Goal: Task Accomplishment & Management: Complete application form

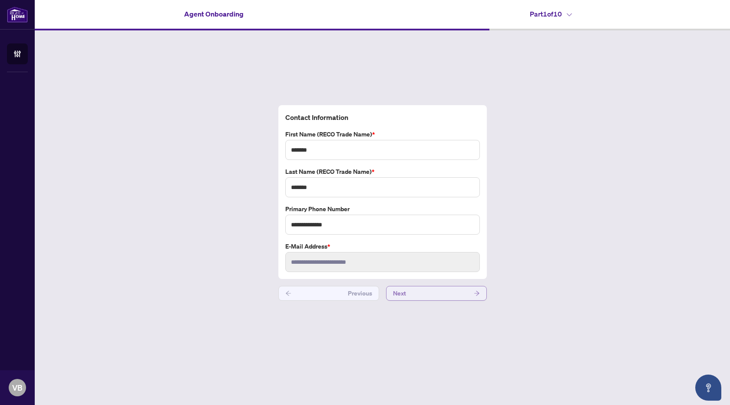
click at [406, 294] on button "Next" at bounding box center [436, 293] width 101 height 15
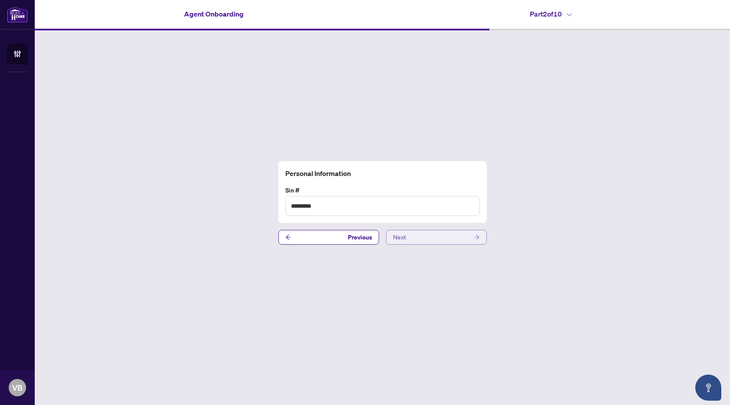
click at [410, 237] on button "Next" at bounding box center [436, 237] width 101 height 15
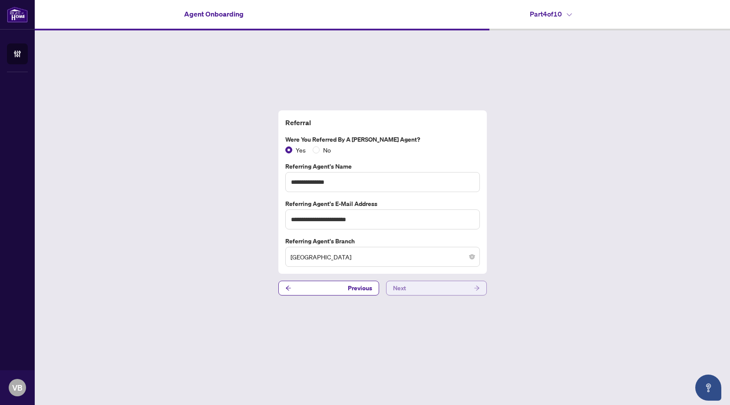
click at [412, 286] on button "Next" at bounding box center [436, 288] width 101 height 15
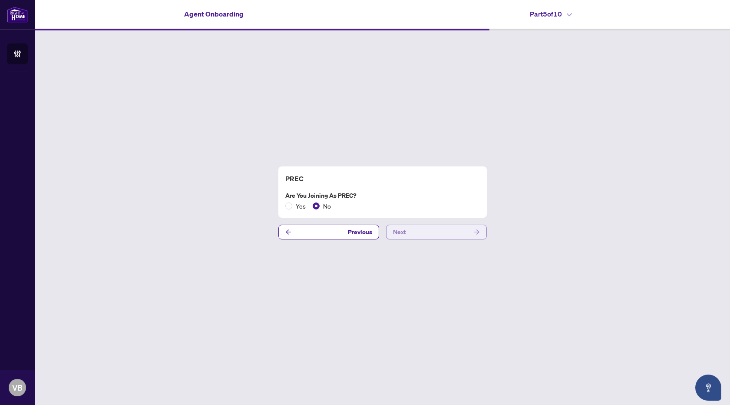
click at [409, 233] on button "Next" at bounding box center [436, 232] width 101 height 15
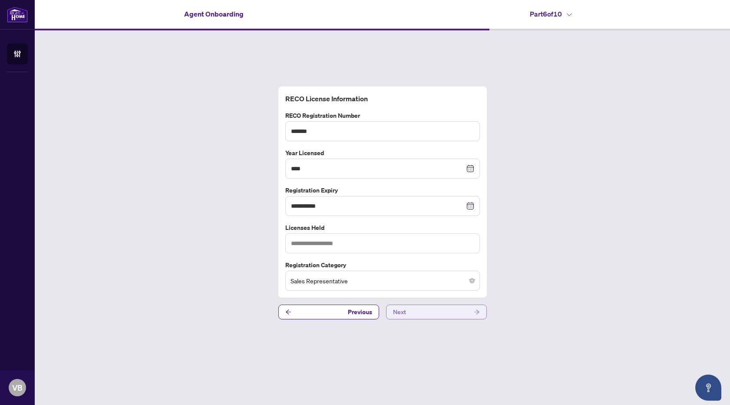
click at [426, 314] on button "Next" at bounding box center [436, 312] width 101 height 15
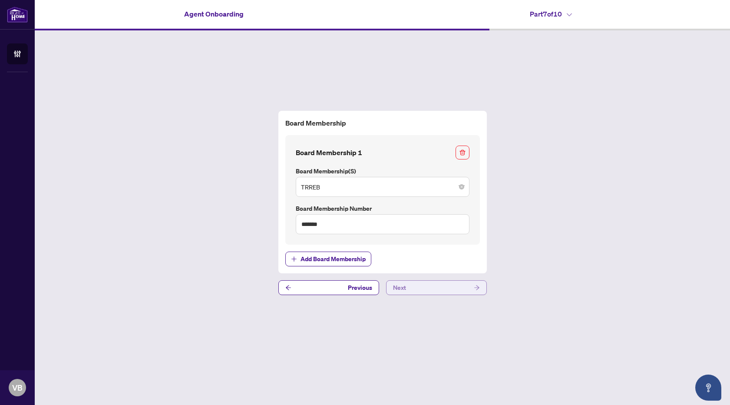
click at [417, 293] on button "Next" at bounding box center [436, 287] width 101 height 15
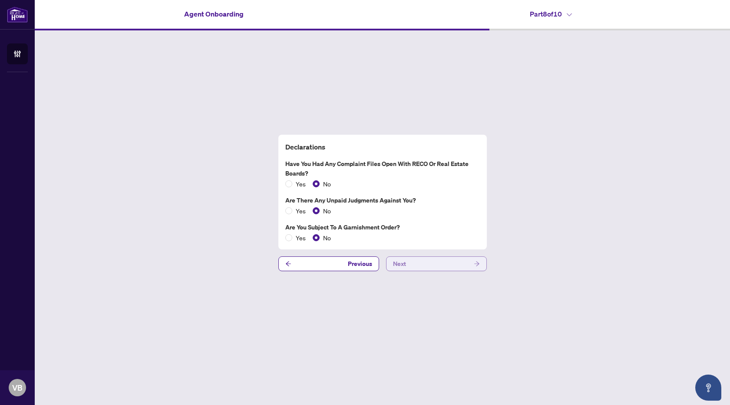
click at [417, 267] on button "Next" at bounding box center [436, 263] width 101 height 15
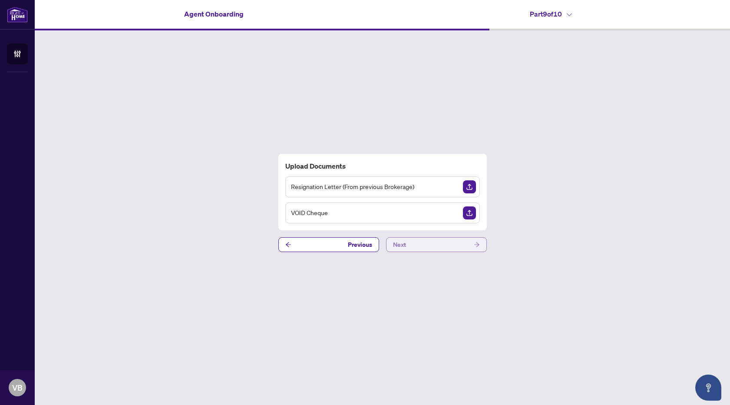
click at [467, 242] on button "Next" at bounding box center [436, 244] width 101 height 15
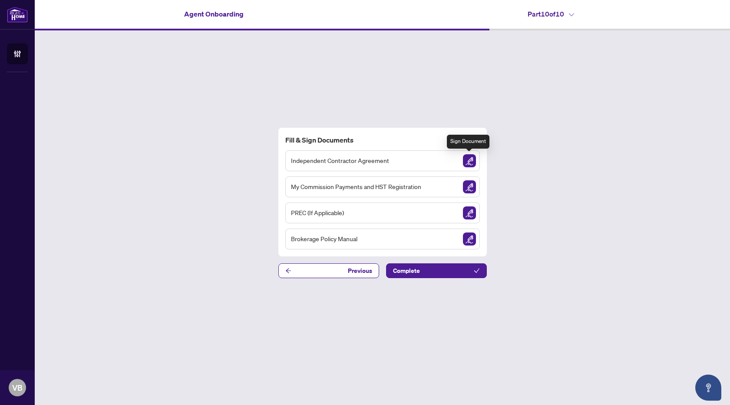
click at [470, 160] on img "Sign Document" at bounding box center [469, 160] width 13 height 13
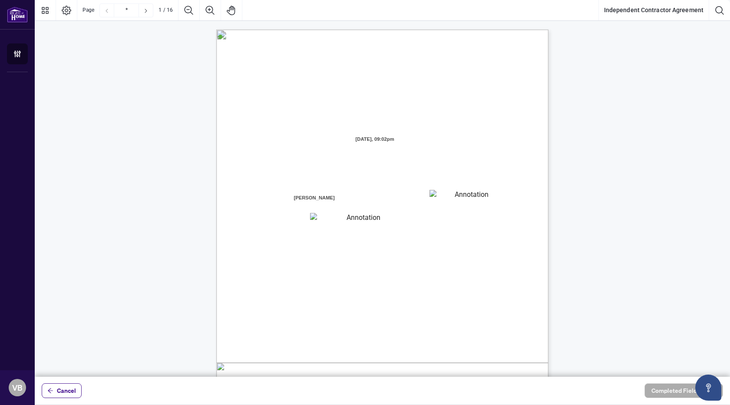
click at [454, 194] on textarea "01K2N7ZVXADQDZS13CP82GTG0Z" at bounding box center [469, 196] width 78 height 13
type textarea "****"
click at [401, 222] on textarea "01K2N800VRNZWEDT7GS4268ZBH" at bounding box center [359, 218] width 99 height 11
type textarea "**********"
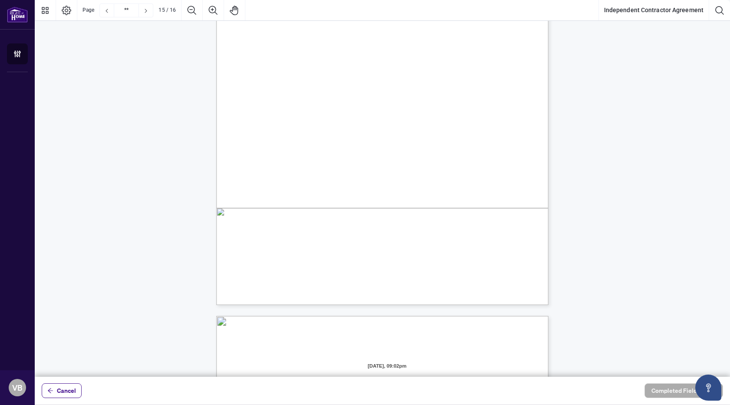
scroll to position [6516, 0]
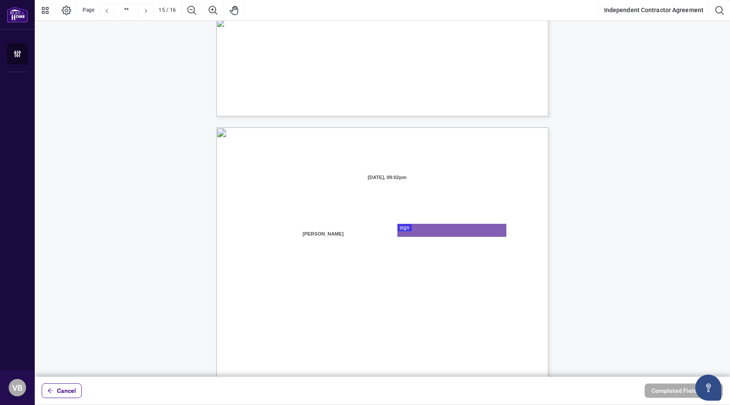
type input "**"
click at [433, 231] on div at bounding box center [382, 188] width 695 height 377
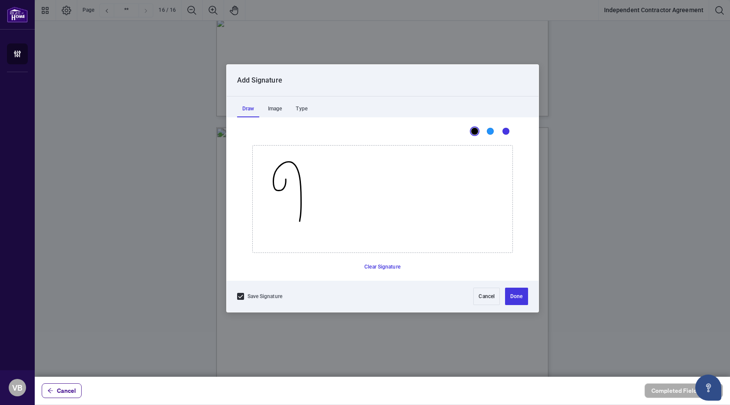
drag, startPoint x: 285, startPoint y: 179, endPoint x: 312, endPoint y: 169, distance: 28.2
click at [312, 165] on icon "Drawing canvas" at bounding box center [383, 199] width 260 height 107
drag, startPoint x: 321, startPoint y: 201, endPoint x: 384, endPoint y: 192, distance: 62.8
click at [384, 192] on icon "Drawing canvas" at bounding box center [383, 199] width 260 height 107
click at [390, 266] on button "Clear Signature" at bounding box center [382, 267] width 43 height 14
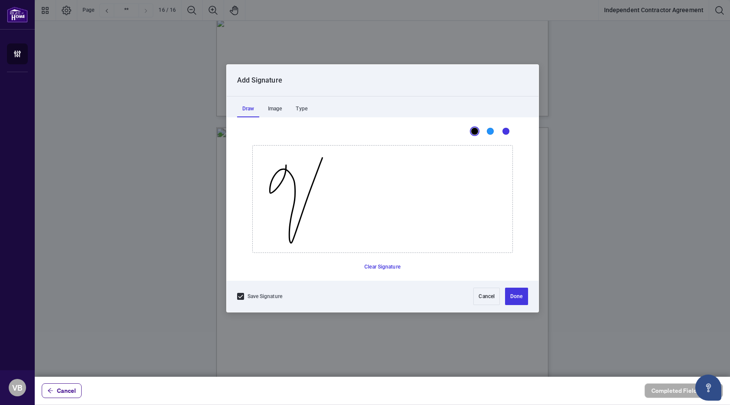
drag, startPoint x: 286, startPoint y: 165, endPoint x: 322, endPoint y: 157, distance: 36.8
click at [322, 157] on icon "Drawing canvas" at bounding box center [383, 199] width 260 height 107
drag, startPoint x: 322, startPoint y: 199, endPoint x: 393, endPoint y: 196, distance: 71.3
click at [393, 196] on icon "Drawing canvas" at bounding box center [383, 199] width 260 height 107
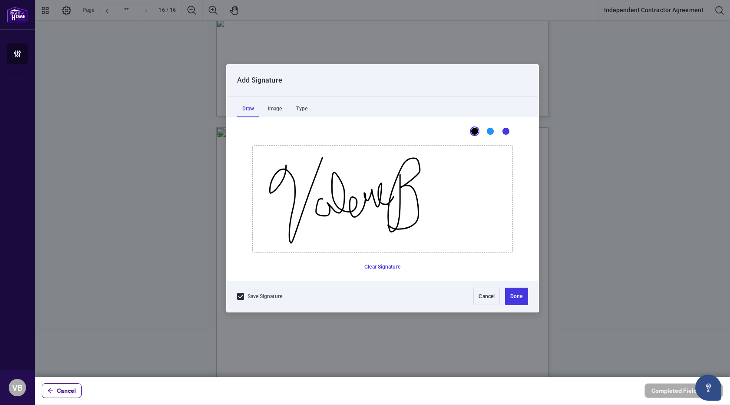
drag, startPoint x: 400, startPoint y: 174, endPoint x: 393, endPoint y: 202, distance: 29.0
click at [390, 204] on icon "Drawing canvas" at bounding box center [383, 199] width 260 height 107
click at [508, 295] on button "Done" at bounding box center [516, 296] width 23 height 17
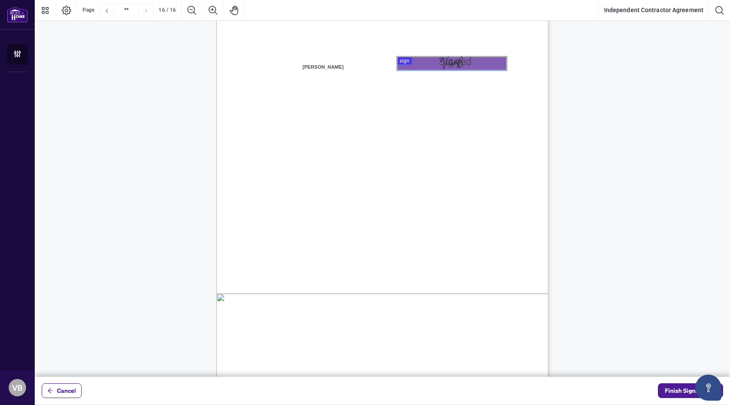
scroll to position [6705, 0]
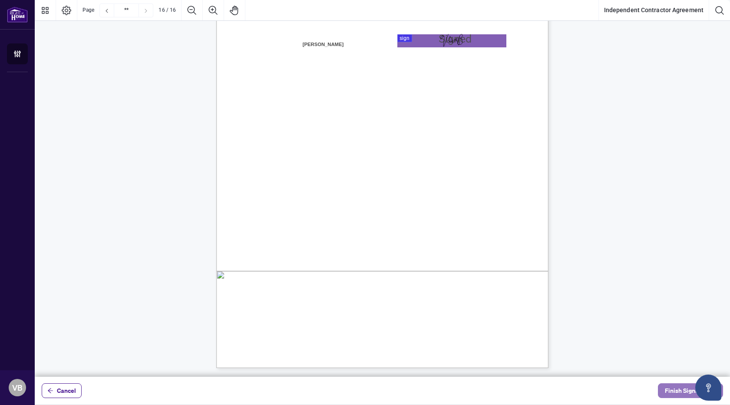
click at [670, 395] on span "Finish Signing" at bounding box center [684, 391] width 39 height 14
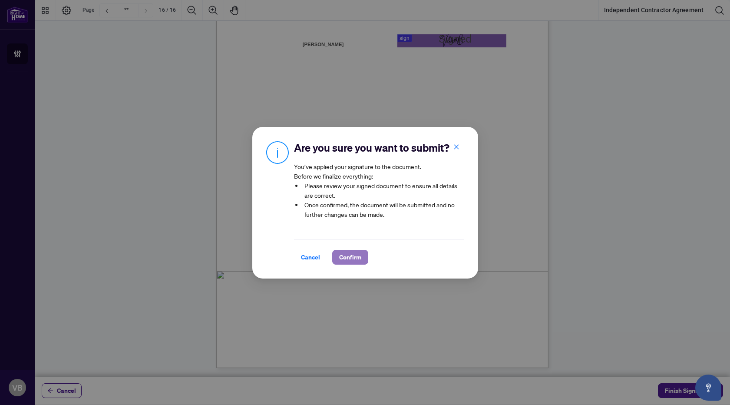
click at [350, 256] on span "Confirm" at bounding box center [350, 257] width 22 height 14
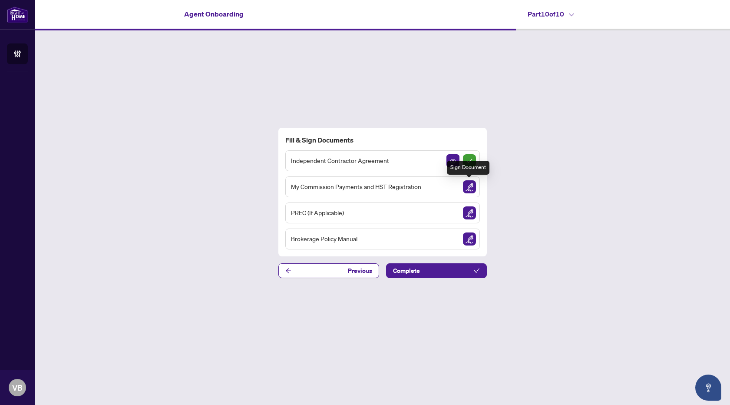
click at [469, 188] on img "Sign Document" at bounding box center [469, 186] width 13 height 13
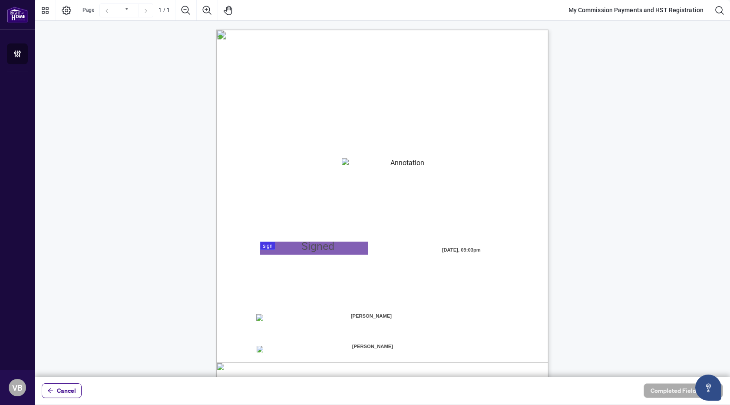
click at [375, 166] on textarea "01K2N82W0617PR3KA8X9DYAB9F" at bounding box center [404, 164] width 125 height 13
paste textarea "**********"
type textarea "**********"
click at [303, 248] on div at bounding box center [382, 188] width 695 height 377
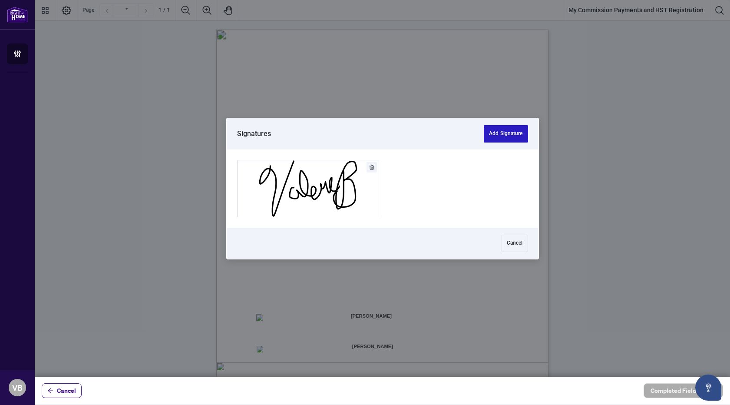
click at [508, 133] on button "Add Signature" at bounding box center [506, 133] width 44 height 17
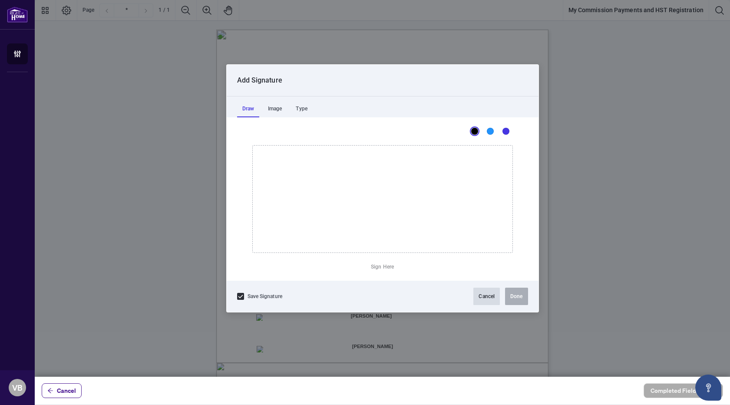
click at [487, 300] on button "Cancel" at bounding box center [486, 296] width 26 height 17
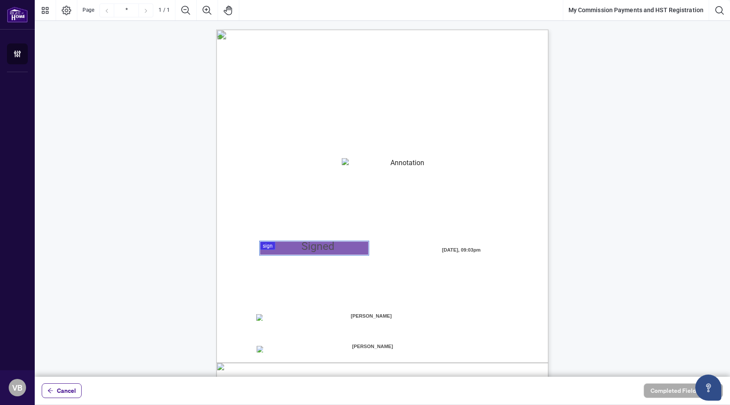
click at [272, 245] on div at bounding box center [382, 188] width 695 height 377
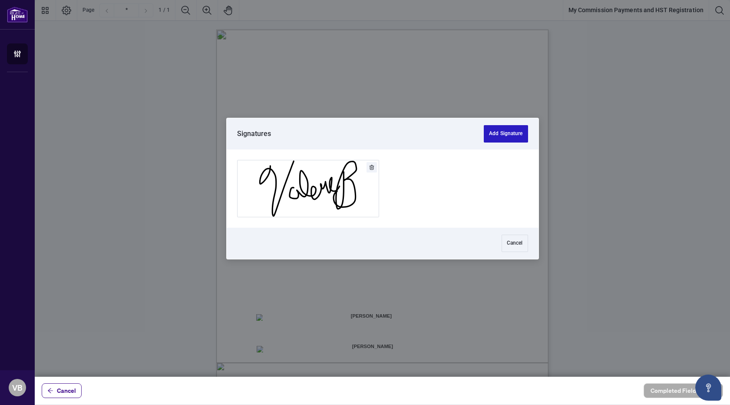
click at [510, 130] on button "Add Signature" at bounding box center [506, 133] width 44 height 17
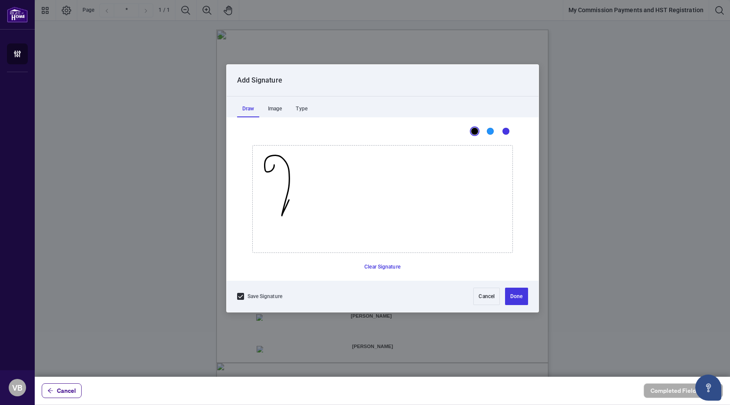
drag, startPoint x: 274, startPoint y: 165, endPoint x: 304, endPoint y: 161, distance: 30.2
click at [304, 161] on icon "Drawing canvas" at bounding box center [383, 199] width 260 height 107
drag, startPoint x: 308, startPoint y: 192, endPoint x: 389, endPoint y: 192, distance: 80.8
click at [389, 192] on icon "Drawing canvas" at bounding box center [383, 199] width 260 height 107
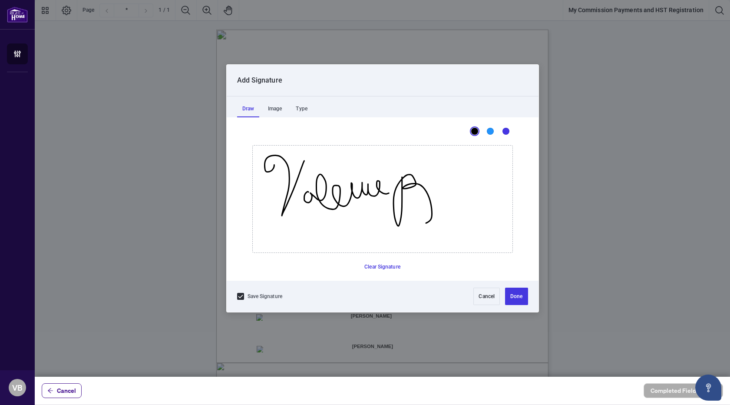
drag, startPoint x: 402, startPoint y: 177, endPoint x: 394, endPoint y: 205, distance: 29.6
click at [394, 206] on icon "Drawing canvas" at bounding box center [383, 199] width 260 height 107
click at [513, 295] on button "Done" at bounding box center [516, 296] width 23 height 17
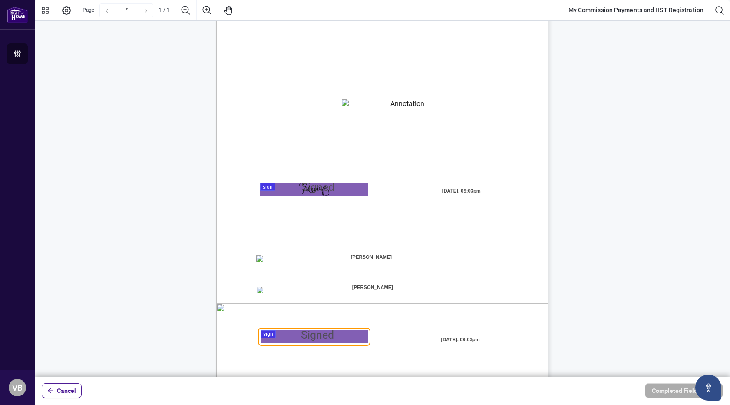
scroll to position [92, 0]
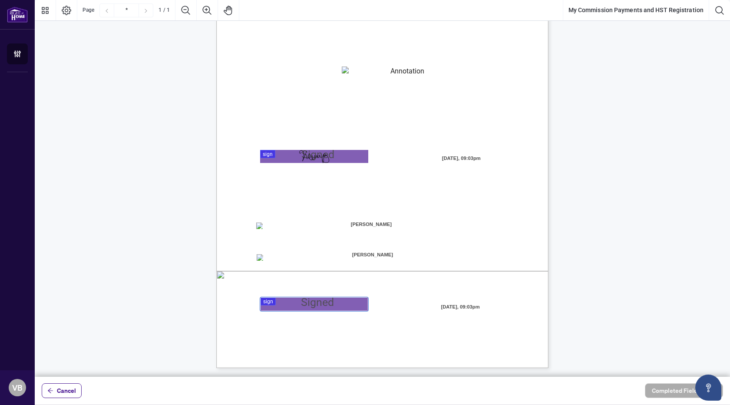
click at [297, 300] on div at bounding box center [382, 188] width 695 height 377
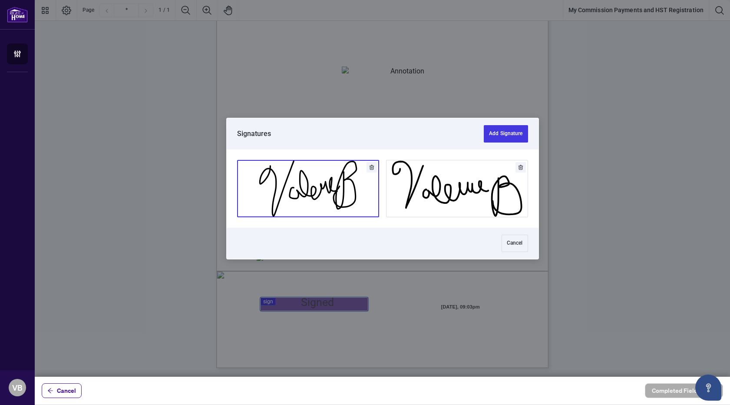
click at [336, 194] on button "Add Signature" at bounding box center [308, 188] width 141 height 56
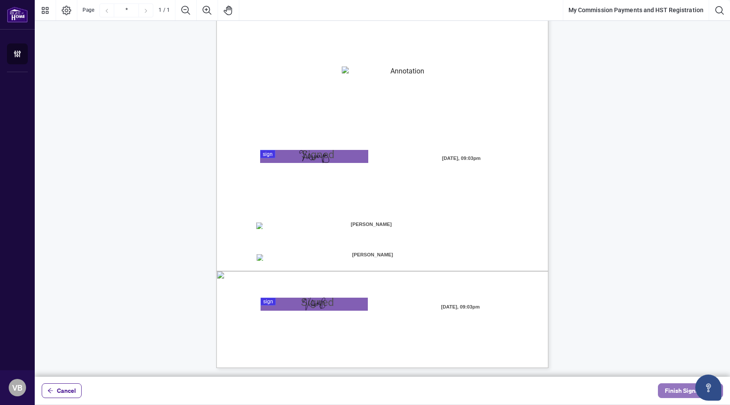
click at [672, 391] on span "Finish Signing" at bounding box center [684, 391] width 39 height 14
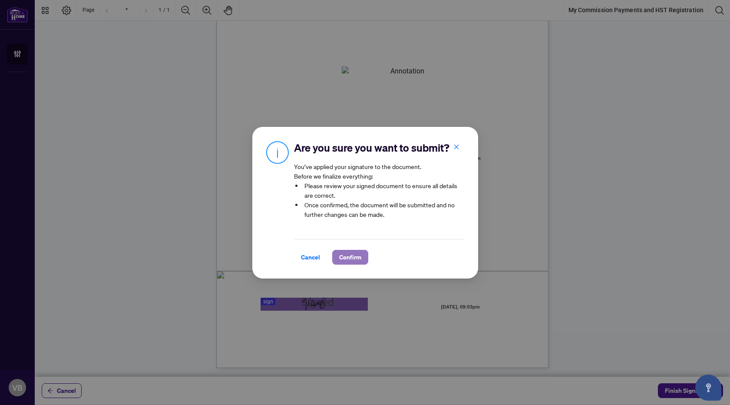
click at [350, 259] on span "Confirm" at bounding box center [350, 257] width 22 height 14
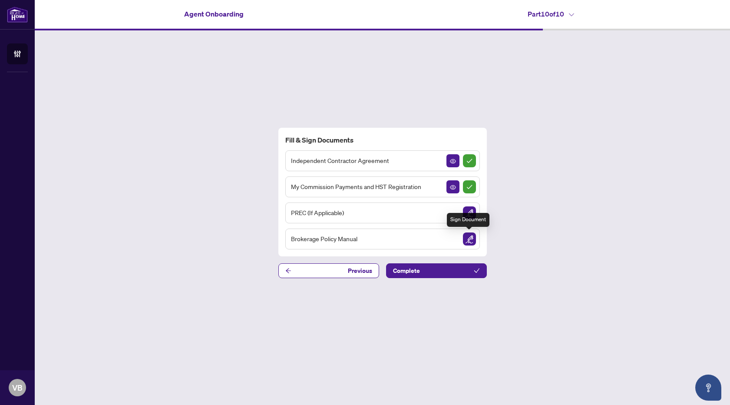
click at [471, 239] on img "Sign Document" at bounding box center [469, 238] width 13 height 13
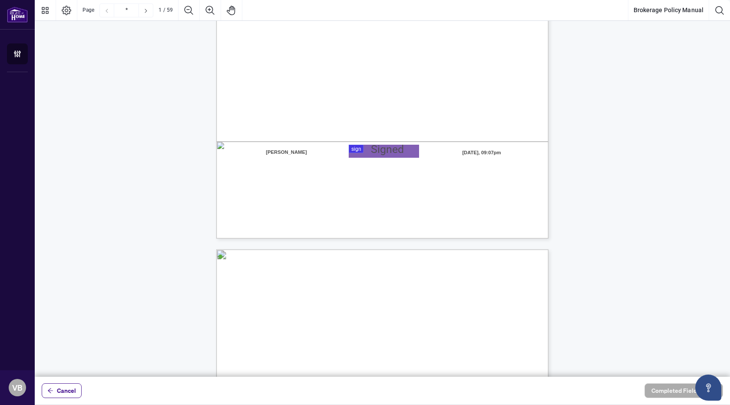
scroll to position [217, 0]
click at [379, 159] on div at bounding box center [382, 188] width 695 height 377
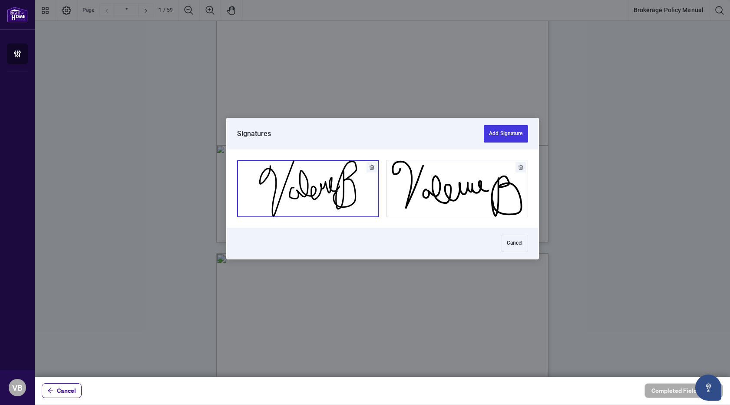
click at [311, 177] on button "Add Signature" at bounding box center [308, 188] width 141 height 56
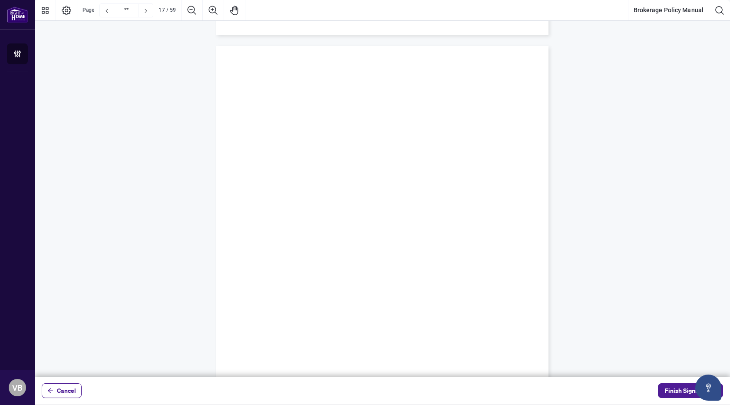
scroll to position [7019, 0]
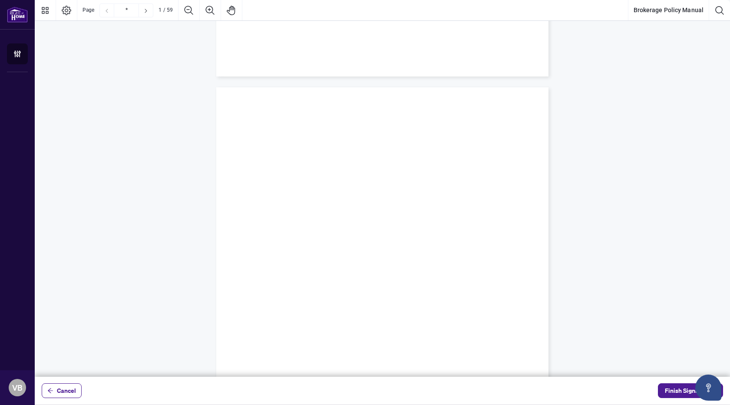
type input "*"
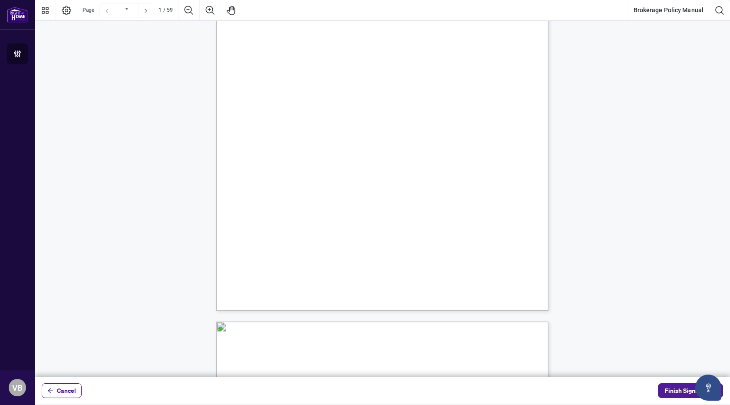
scroll to position [142, 0]
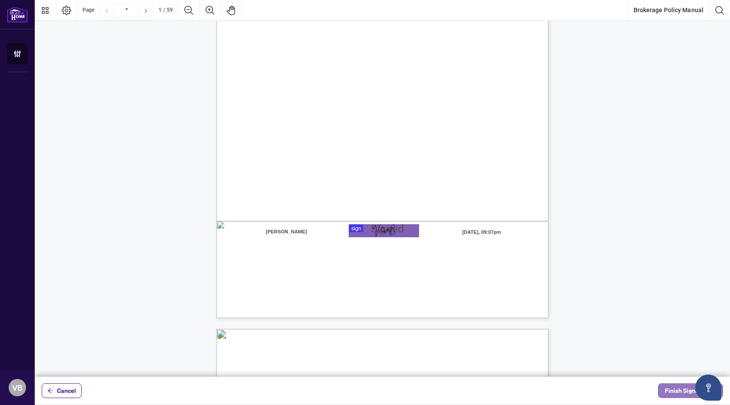
click at [676, 385] on span "Finish Signing" at bounding box center [684, 391] width 39 height 14
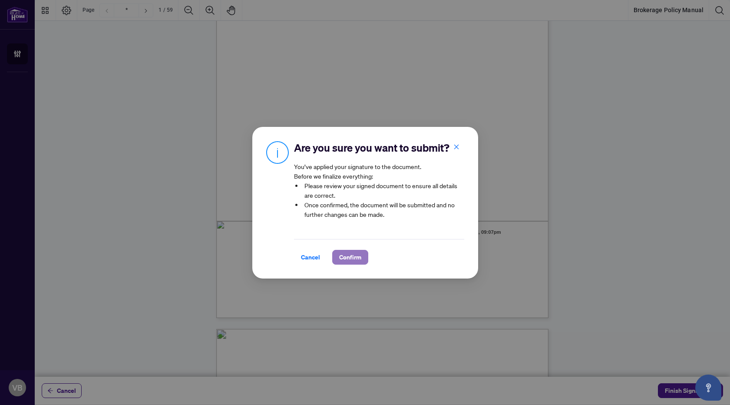
click at [352, 255] on span "Confirm" at bounding box center [350, 257] width 22 height 14
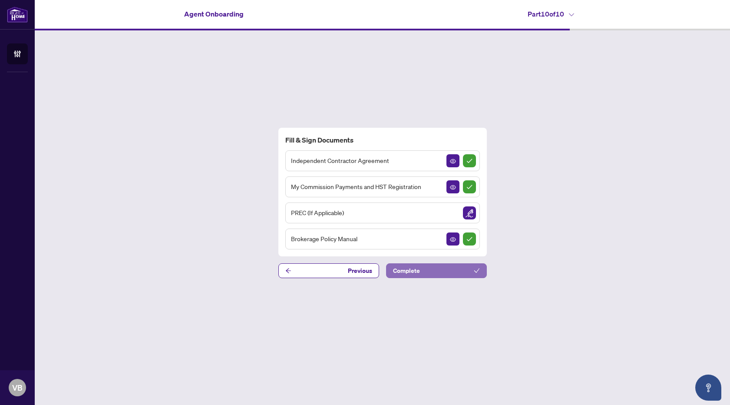
click at [414, 270] on span "Complete" at bounding box center [406, 271] width 27 height 14
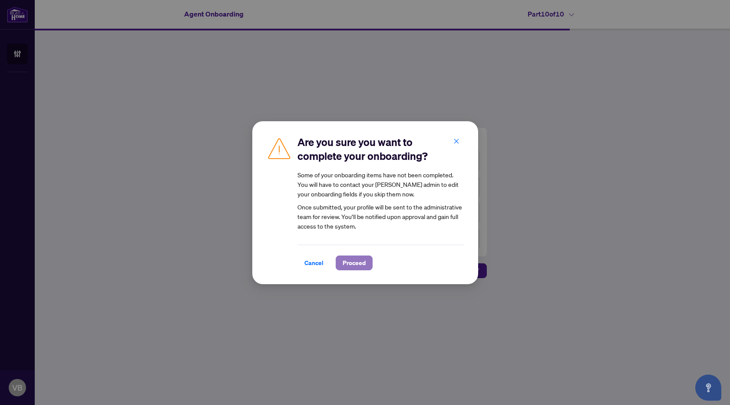
click at [354, 266] on span "Proceed" at bounding box center [354, 263] width 23 height 14
